Goal: Find specific page/section: Find specific page/section

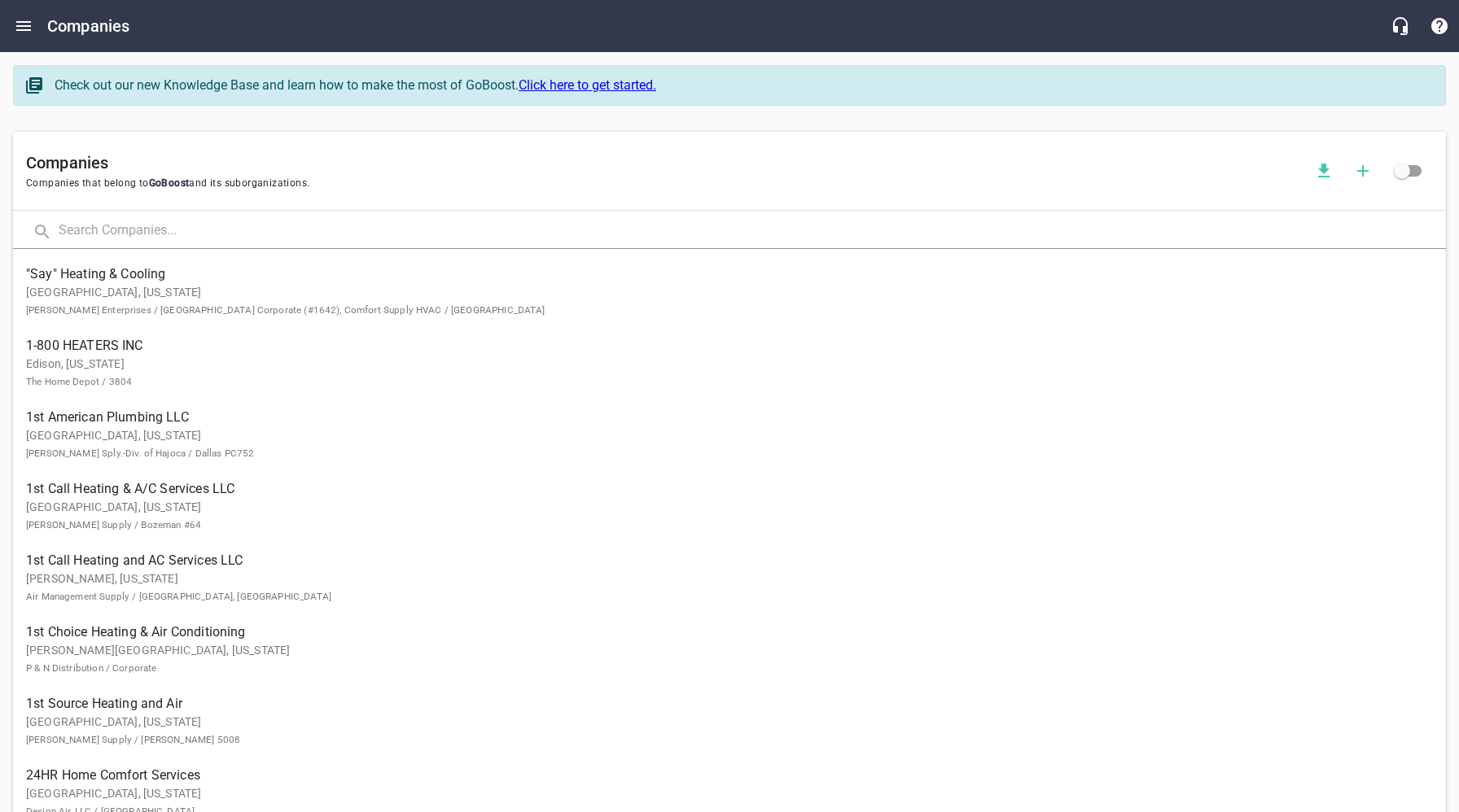
click at [173, 233] on input "text" at bounding box center [752, 231] width 1387 height 35
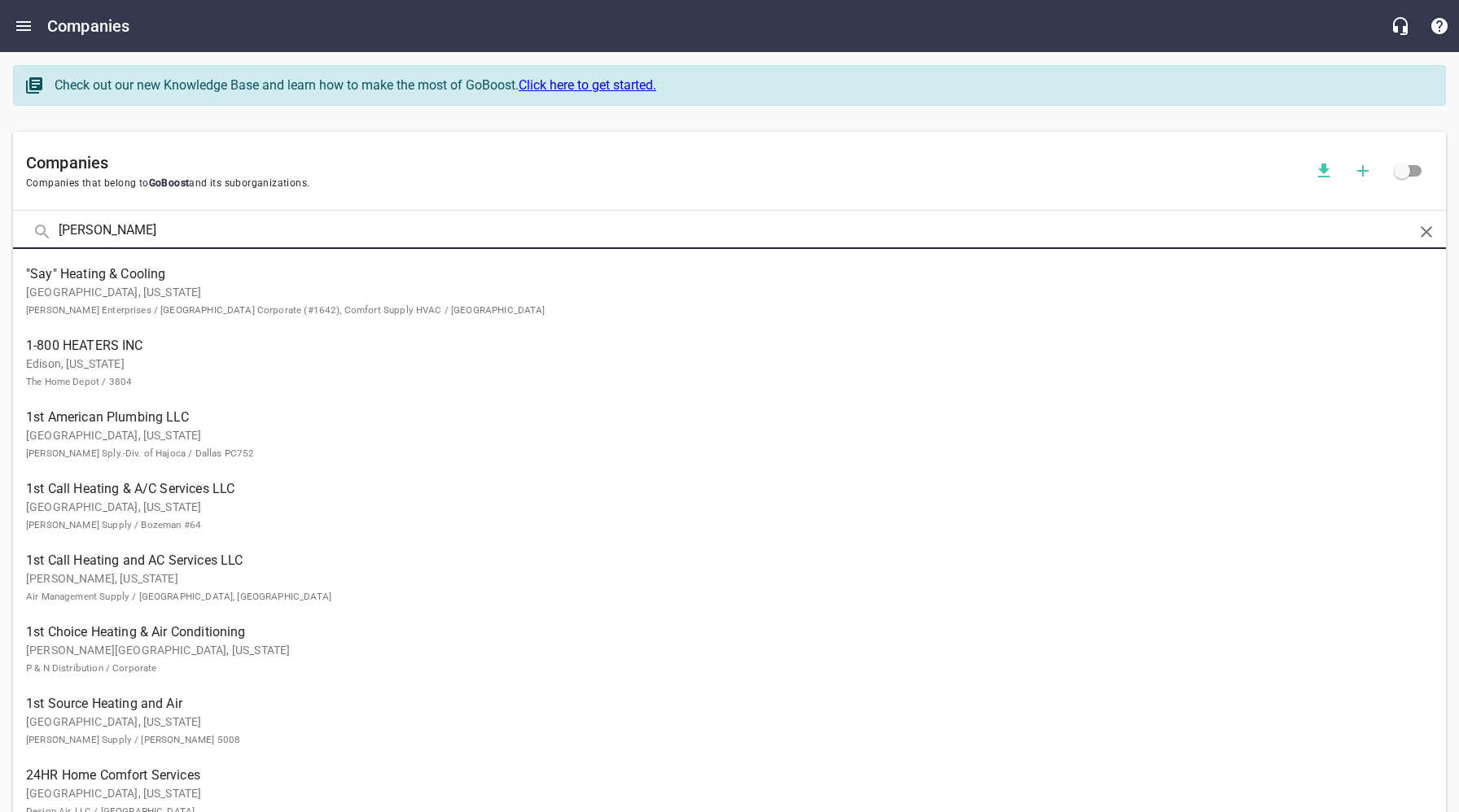
type input "[PERSON_NAME]"
click button at bounding box center [0, 0] width 0 height 0
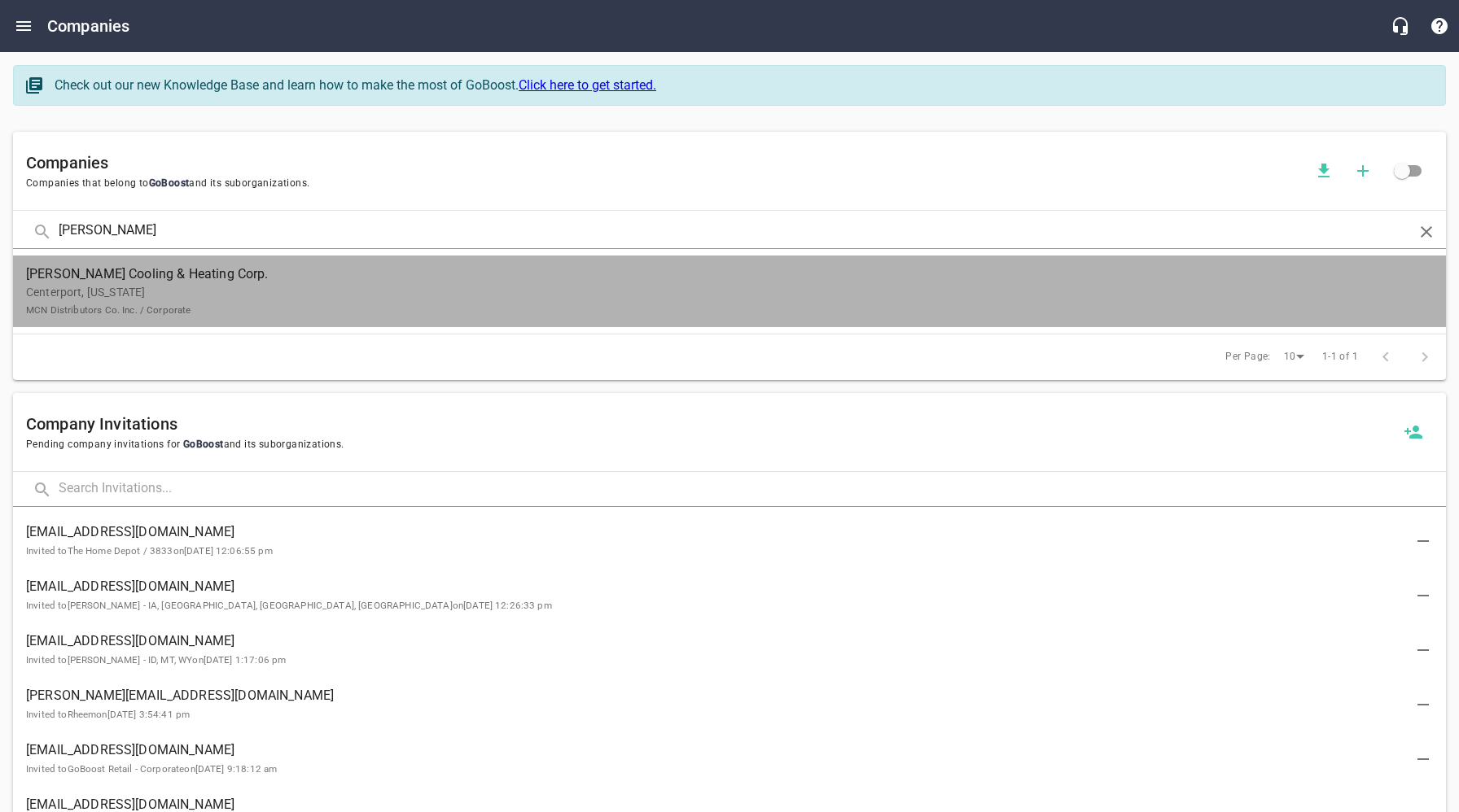
click at [172, 289] on p "Centerport, [US_STATE] MCN Distributors Co. Inc. / Corporate" at bounding box center [717, 301] width 1381 height 34
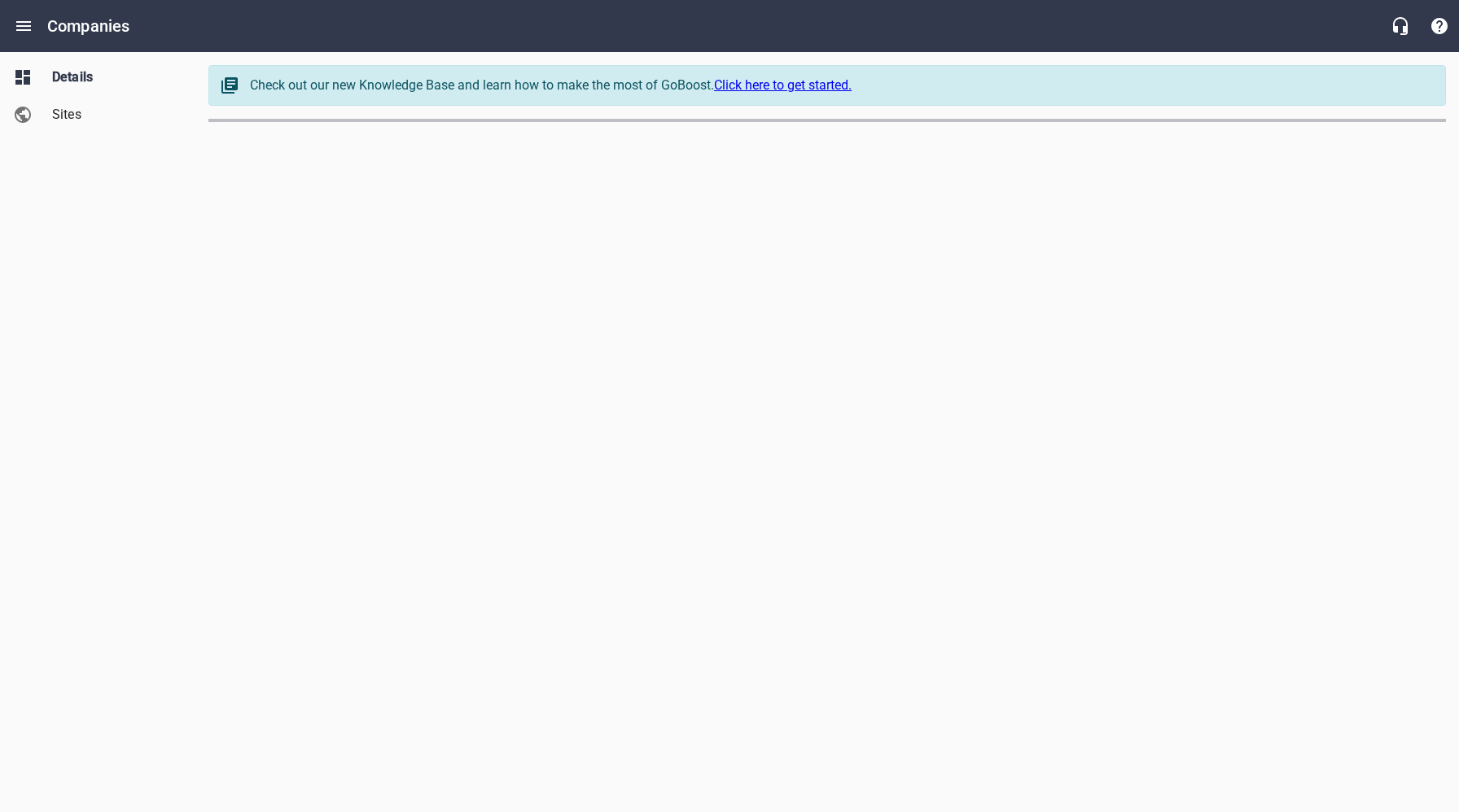
select select "[US_STATE]"
select select "62"
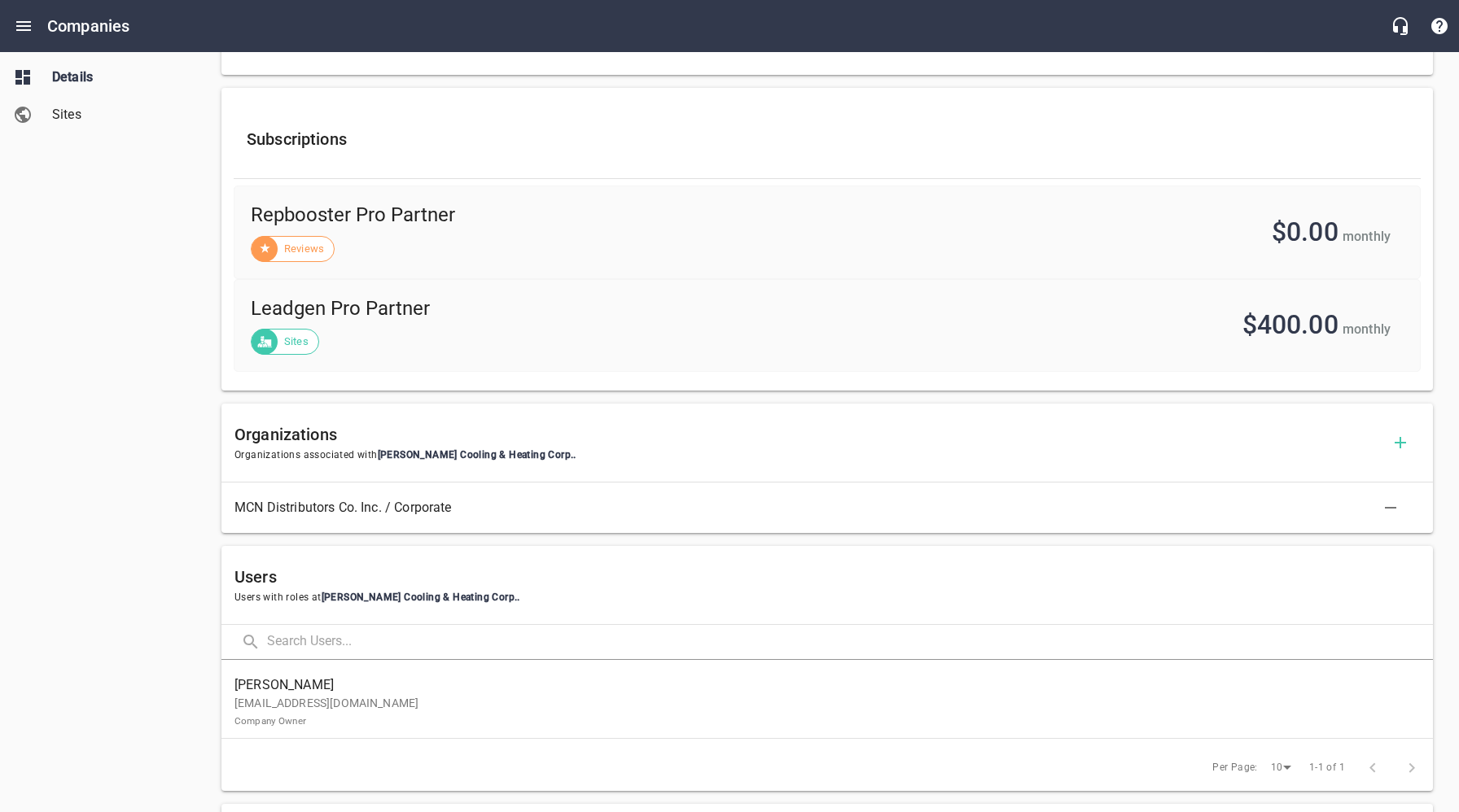
scroll to position [553, 0]
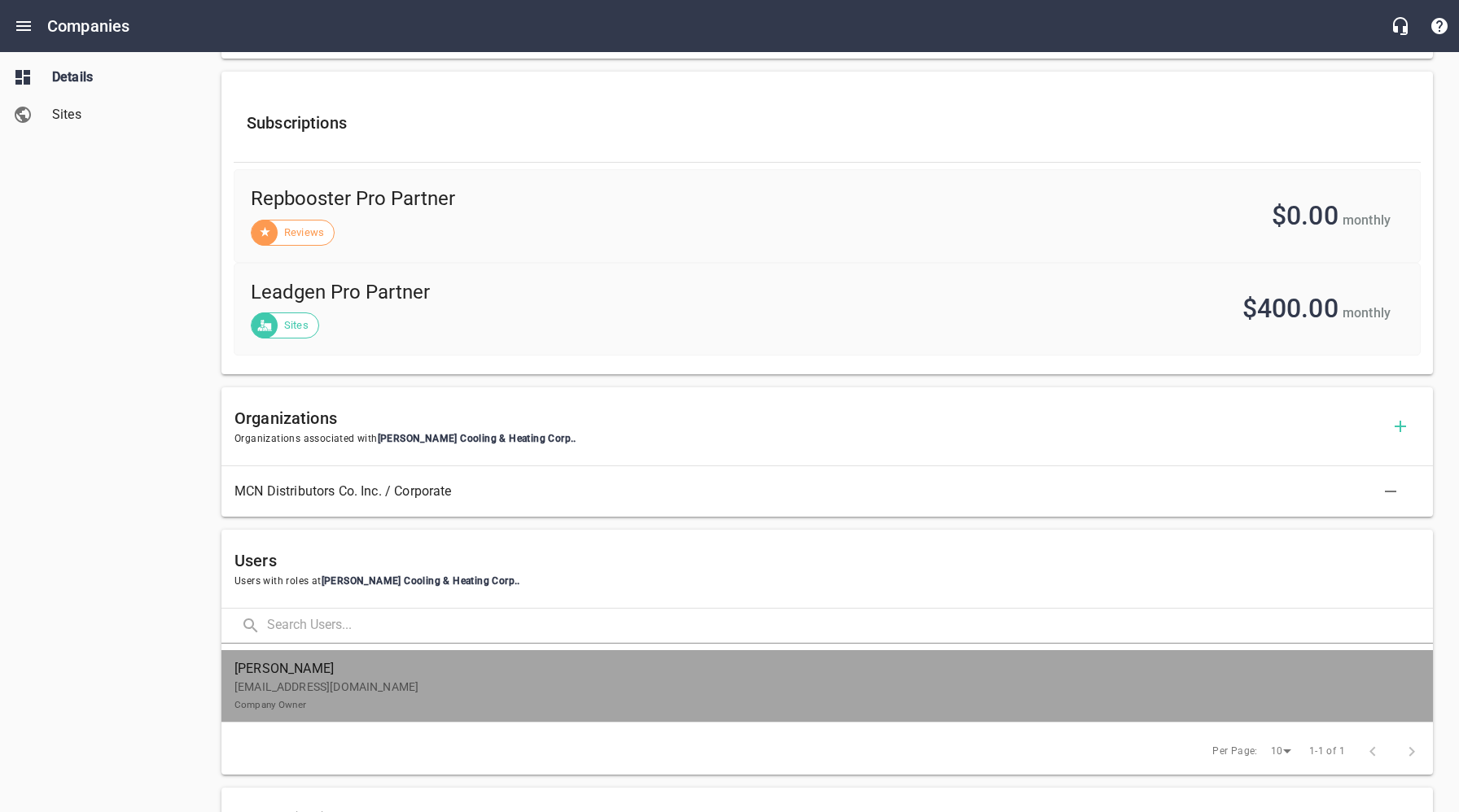
click at [363, 702] on p "[EMAIL_ADDRESS][DOMAIN_NAME] Company Owner" at bounding box center [821, 696] width 1172 height 34
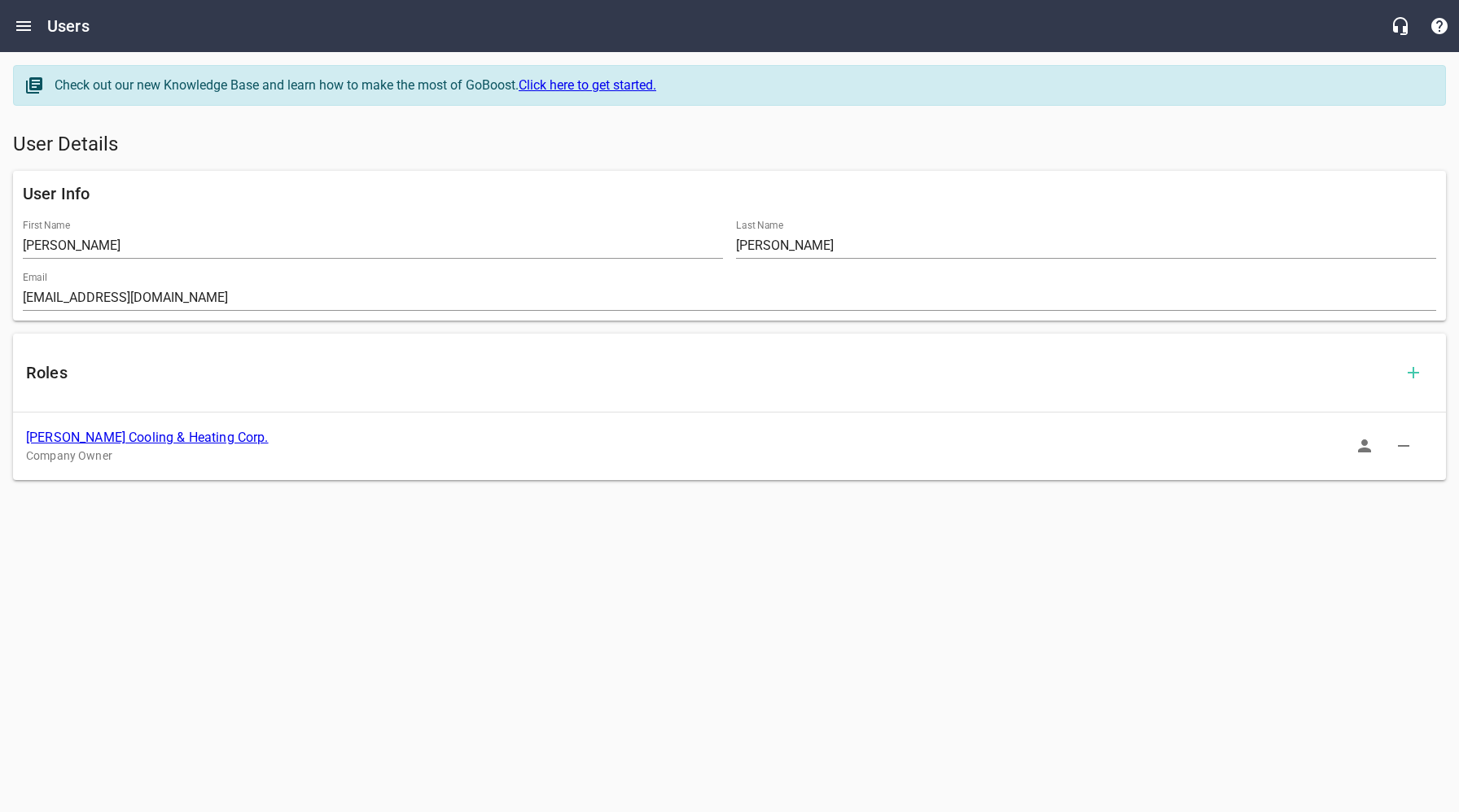
click at [1369, 448] on icon "button" at bounding box center [1363, 445] width 20 height 20
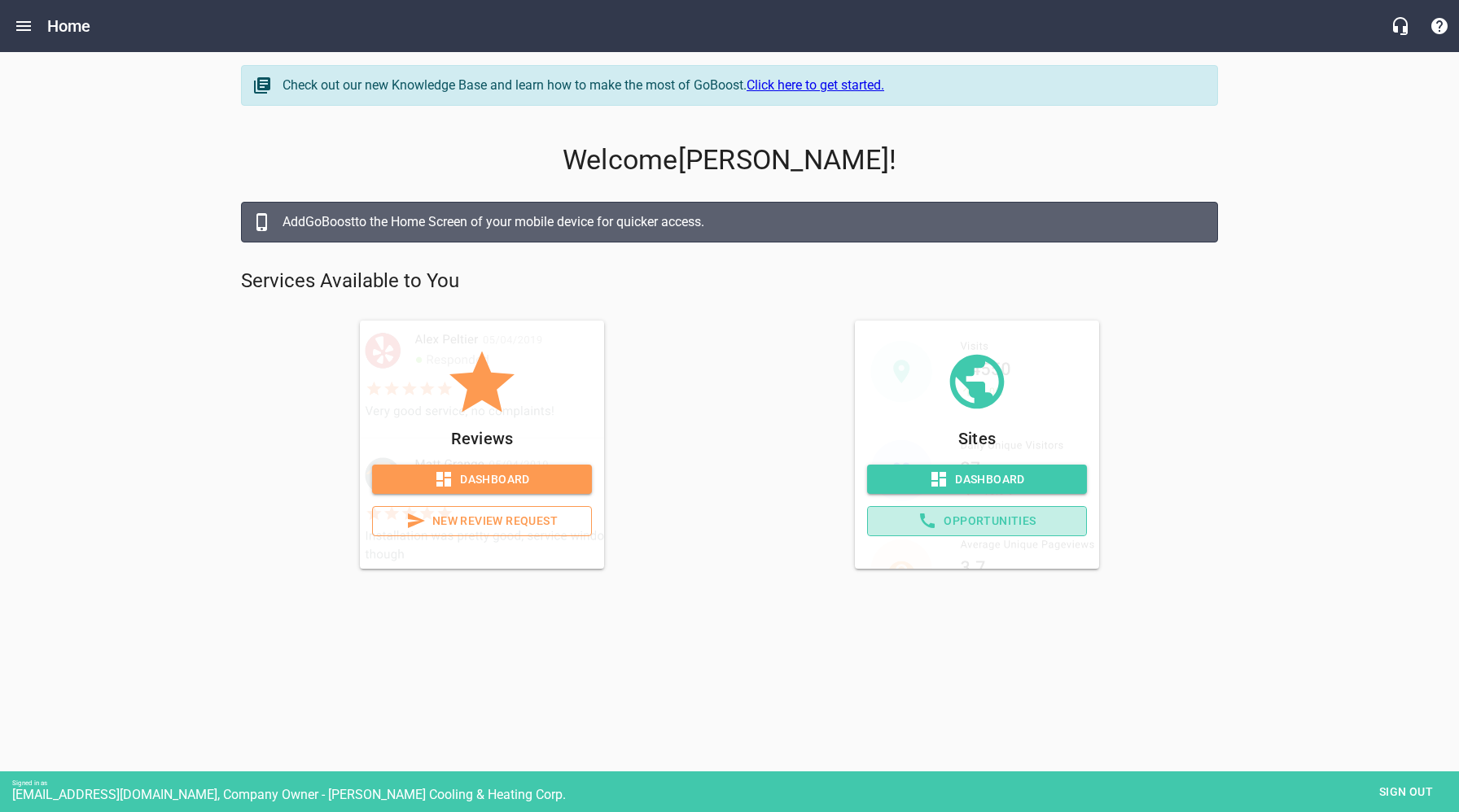
click at [1038, 526] on span "Opportunities" at bounding box center [976, 522] width 192 height 21
